Goal: Navigation & Orientation: Go to known website

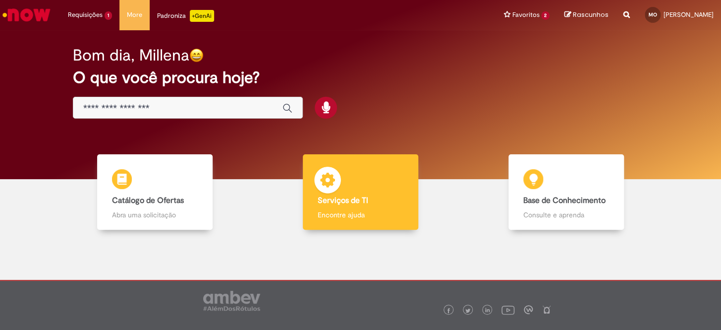
click at [350, 195] on b "Serviços de TI" at bounding box center [343, 200] width 51 height 10
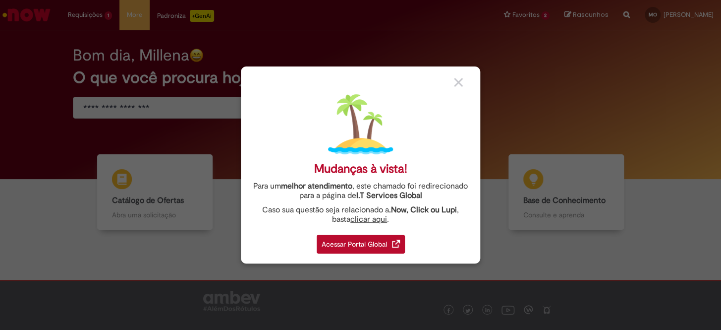
click at [356, 219] on link "clicar aqui" at bounding box center [368, 216] width 37 height 15
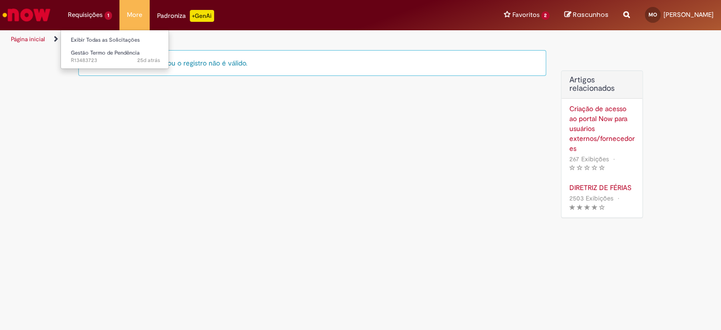
click at [89, 13] on li "Requisições 1 Exibir Todas as Solicitações Gestão Termo de Pendência 25d atrás …" at bounding box center [89, 15] width 59 height 30
drag, startPoint x: 372, startPoint y: 152, endPoint x: 379, endPoint y: 147, distance: 8.2
click at [373, 152] on div "Você está não autorizado, ou o registro não é válido. Artigos relacionados Cria…" at bounding box center [361, 139] width 580 height 178
click at [33, 16] on img "Ir para a Homepage" at bounding box center [26, 15] width 51 height 20
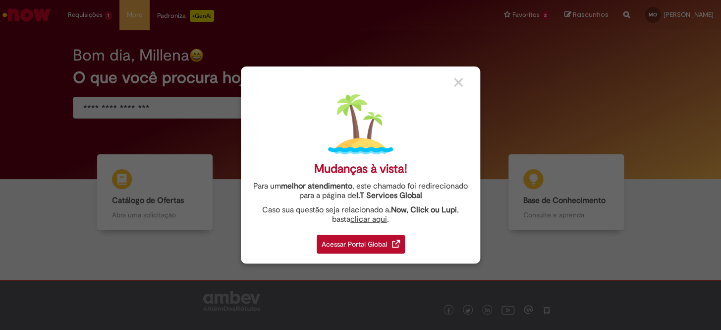
click at [349, 242] on div "Acessar Portal Global" at bounding box center [361, 243] width 88 height 19
